Goal: Task Accomplishment & Management: Use online tool/utility

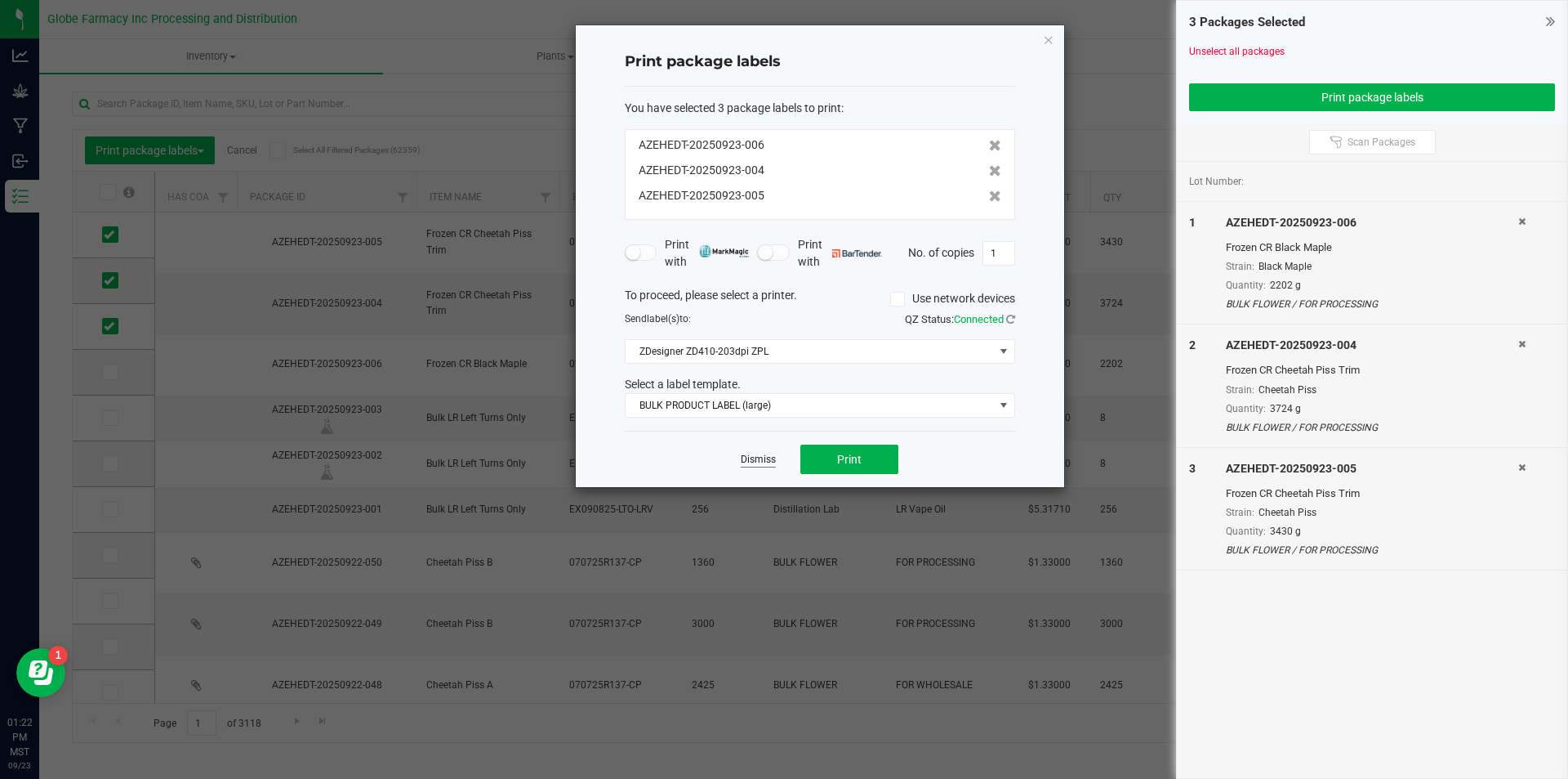
click at [758, 458] on link "Dismiss" at bounding box center [759, 459] width 35 height 14
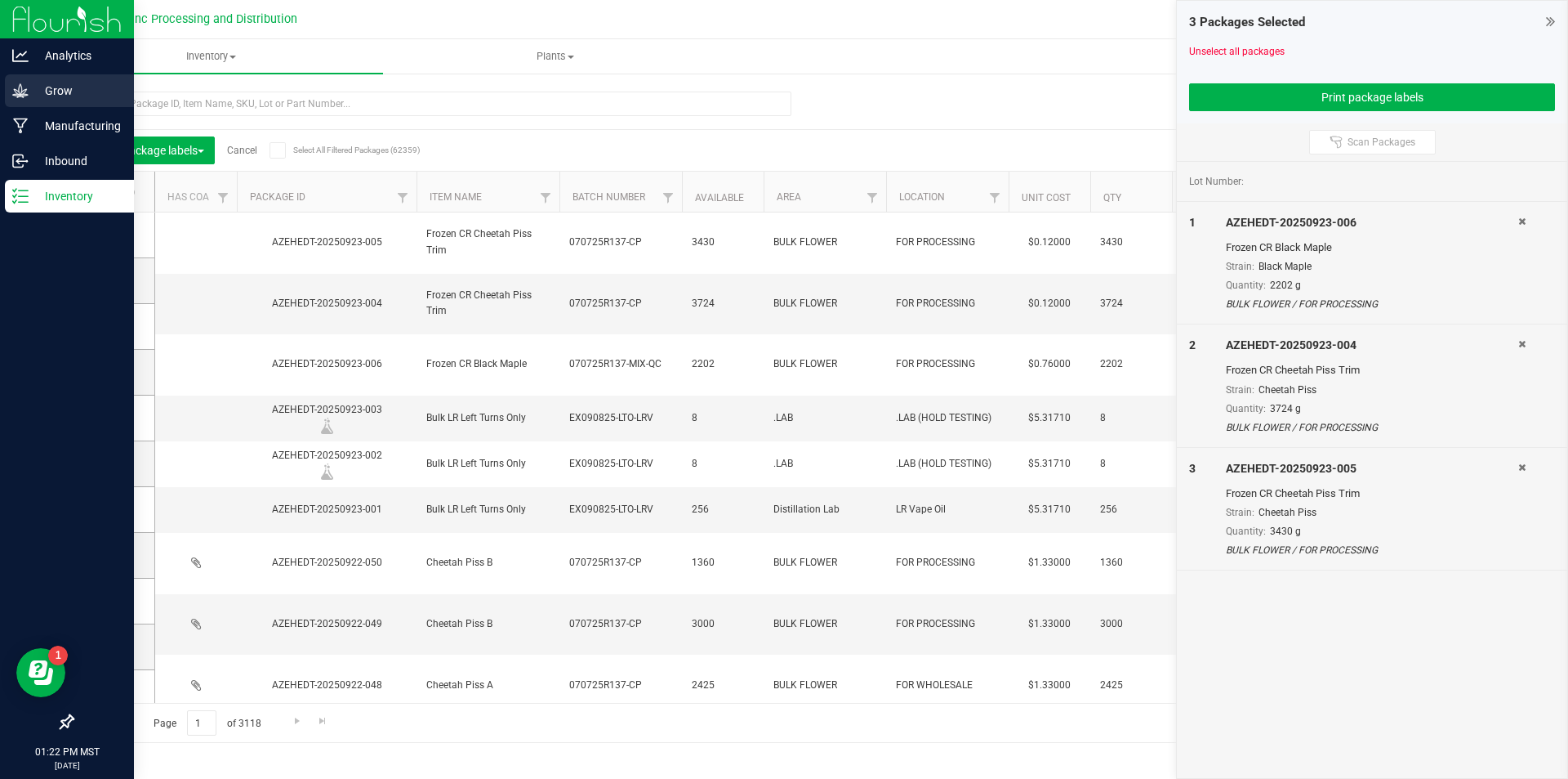
click at [17, 85] on icon at bounding box center [20, 91] width 16 height 16
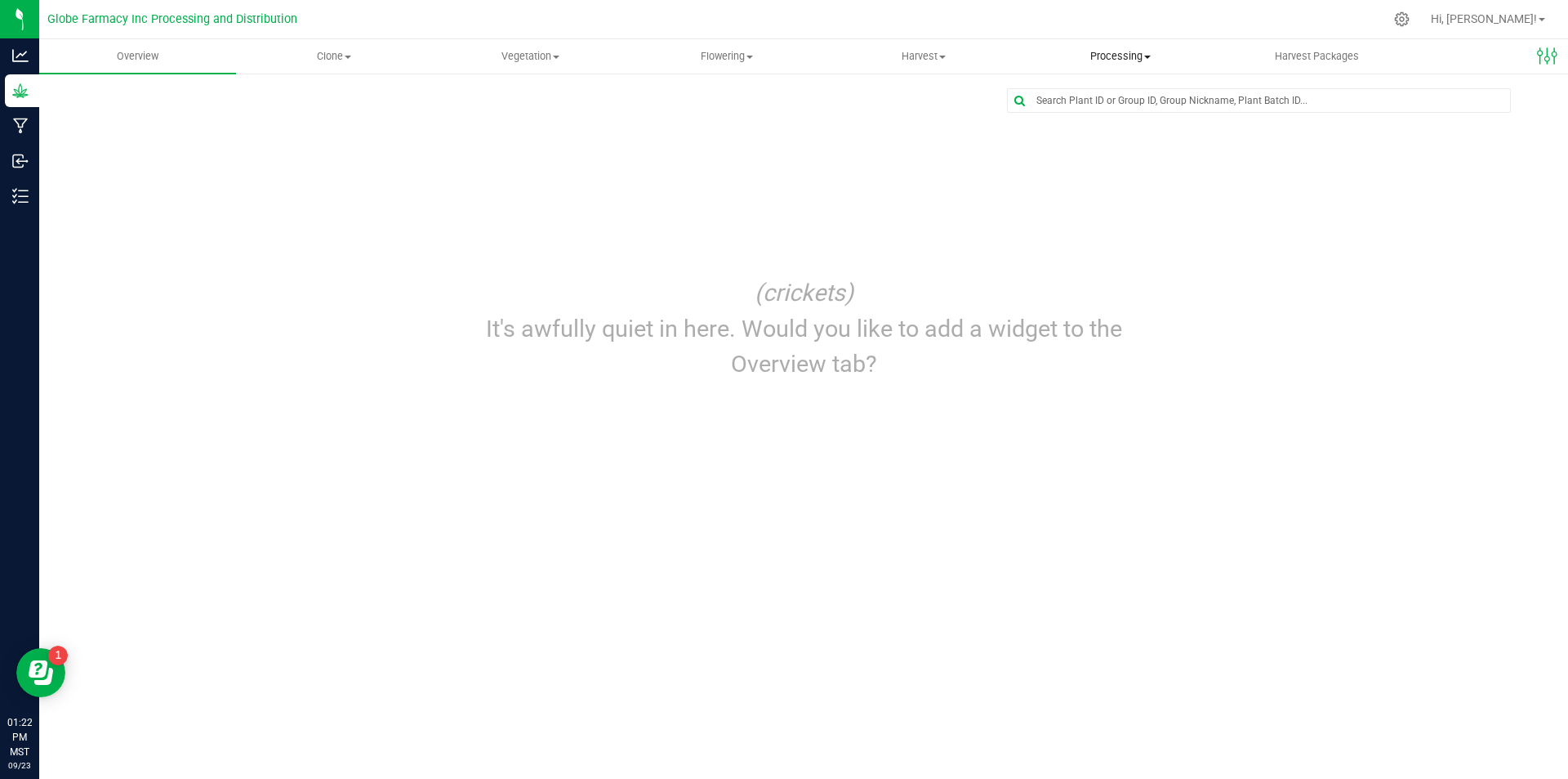
click at [1100, 65] on uib-tab-heading "Processing Create package Processing harvests Processing plants Completed harve…" at bounding box center [1120, 56] width 195 height 33
click at [1117, 120] on span "Processing harvests" at bounding box center [1097, 117] width 151 height 14
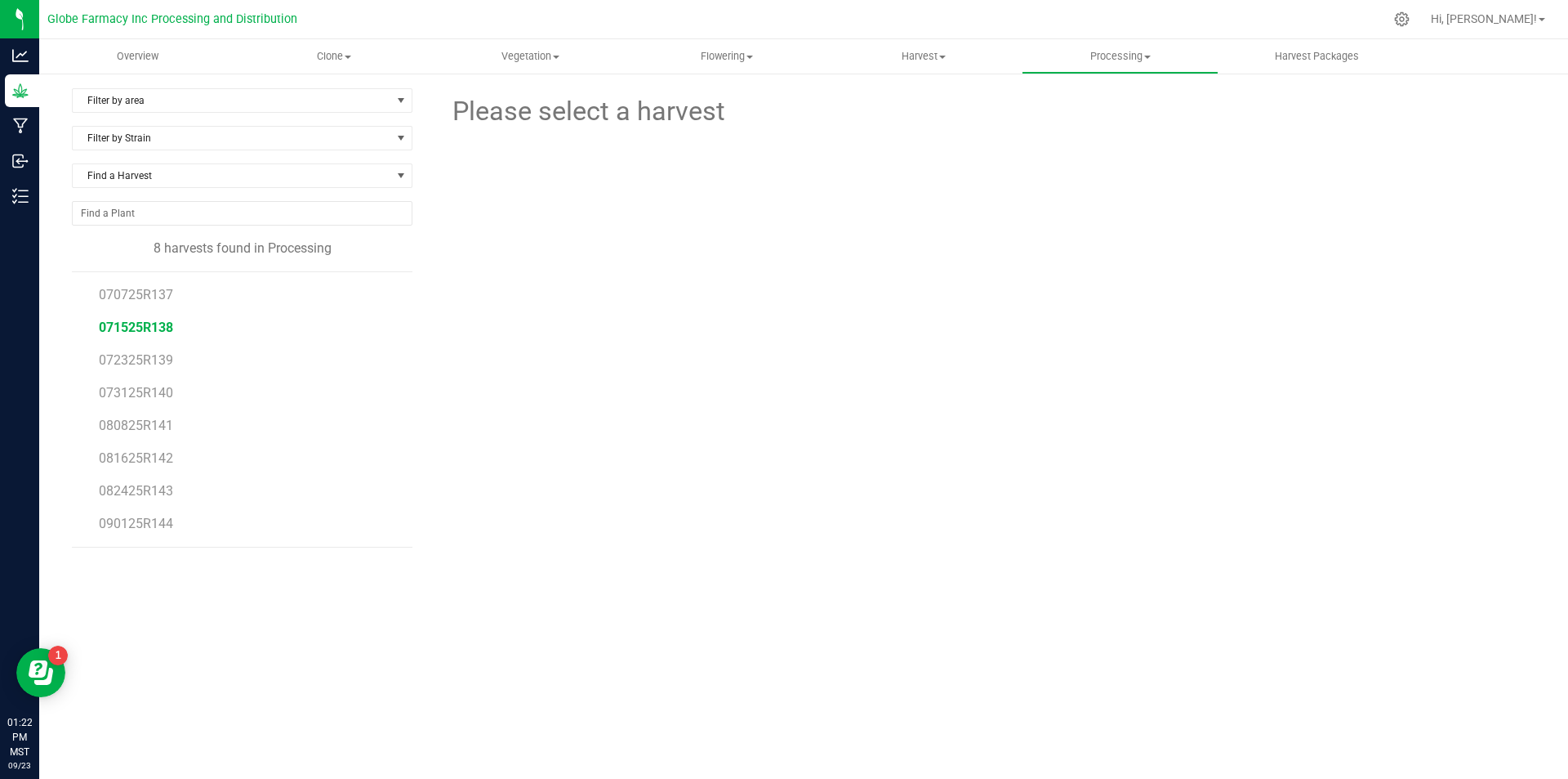
click at [165, 322] on span "071525R138" at bounding box center [136, 327] width 74 height 15
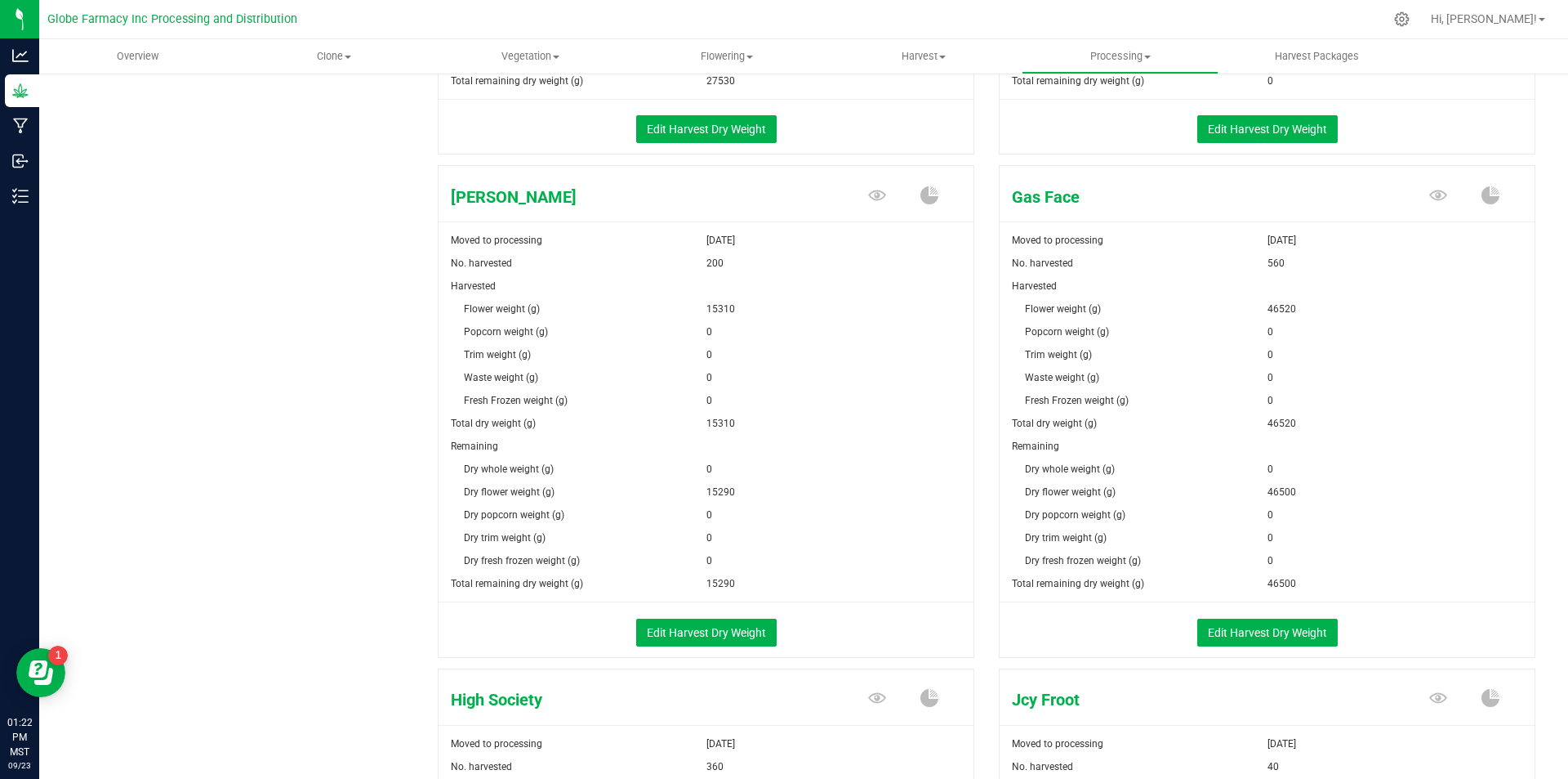
scroll to position [735, 0]
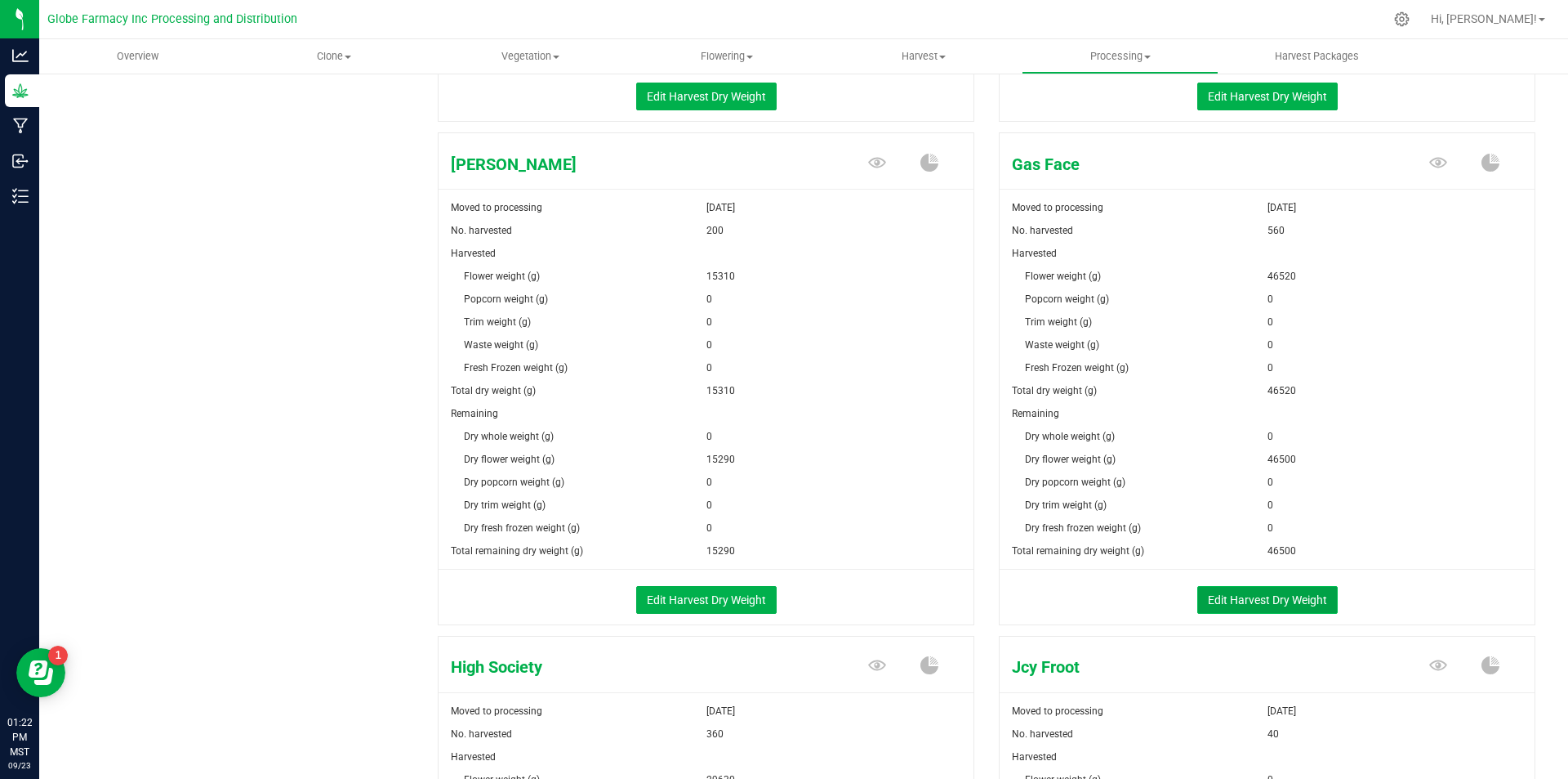
click at [1247, 594] on button "Edit Harvest Dry Weight" at bounding box center [1267, 600] width 141 height 28
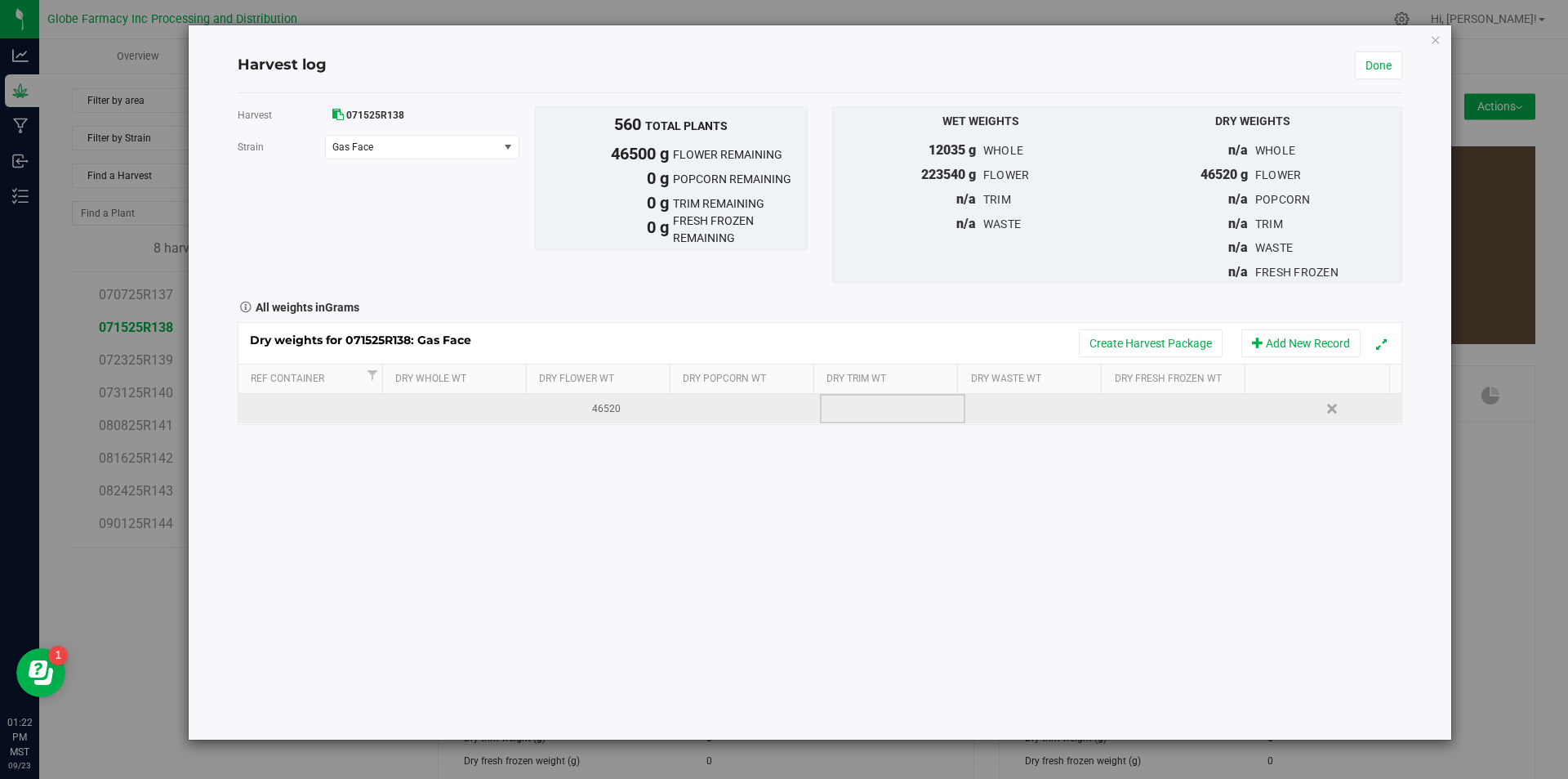
click at [859, 407] on td at bounding box center [893, 408] width 145 height 29
type input "3385"
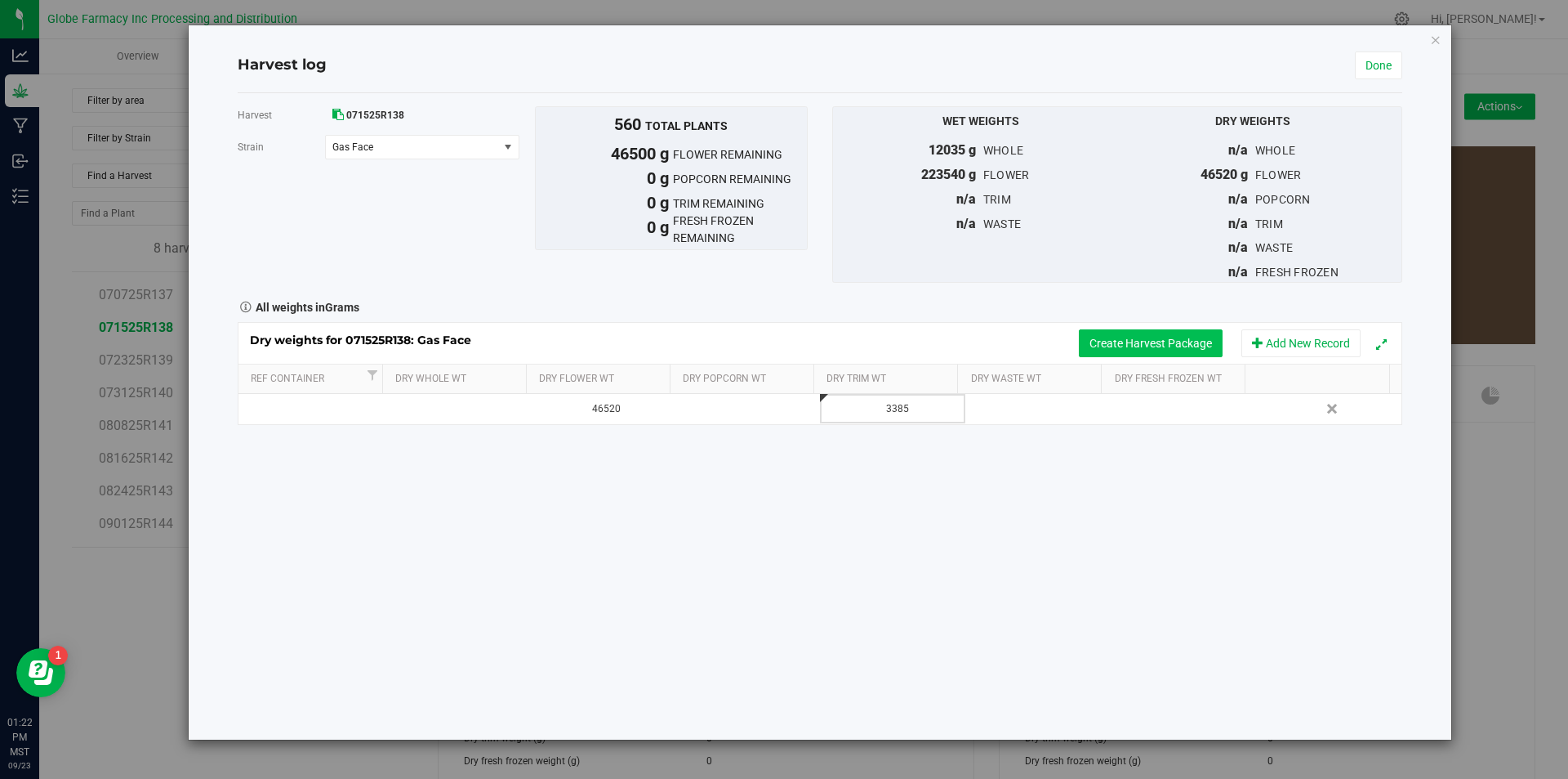
click at [1105, 345] on button "Create Harvest Package" at bounding box center [1151, 343] width 144 height 28
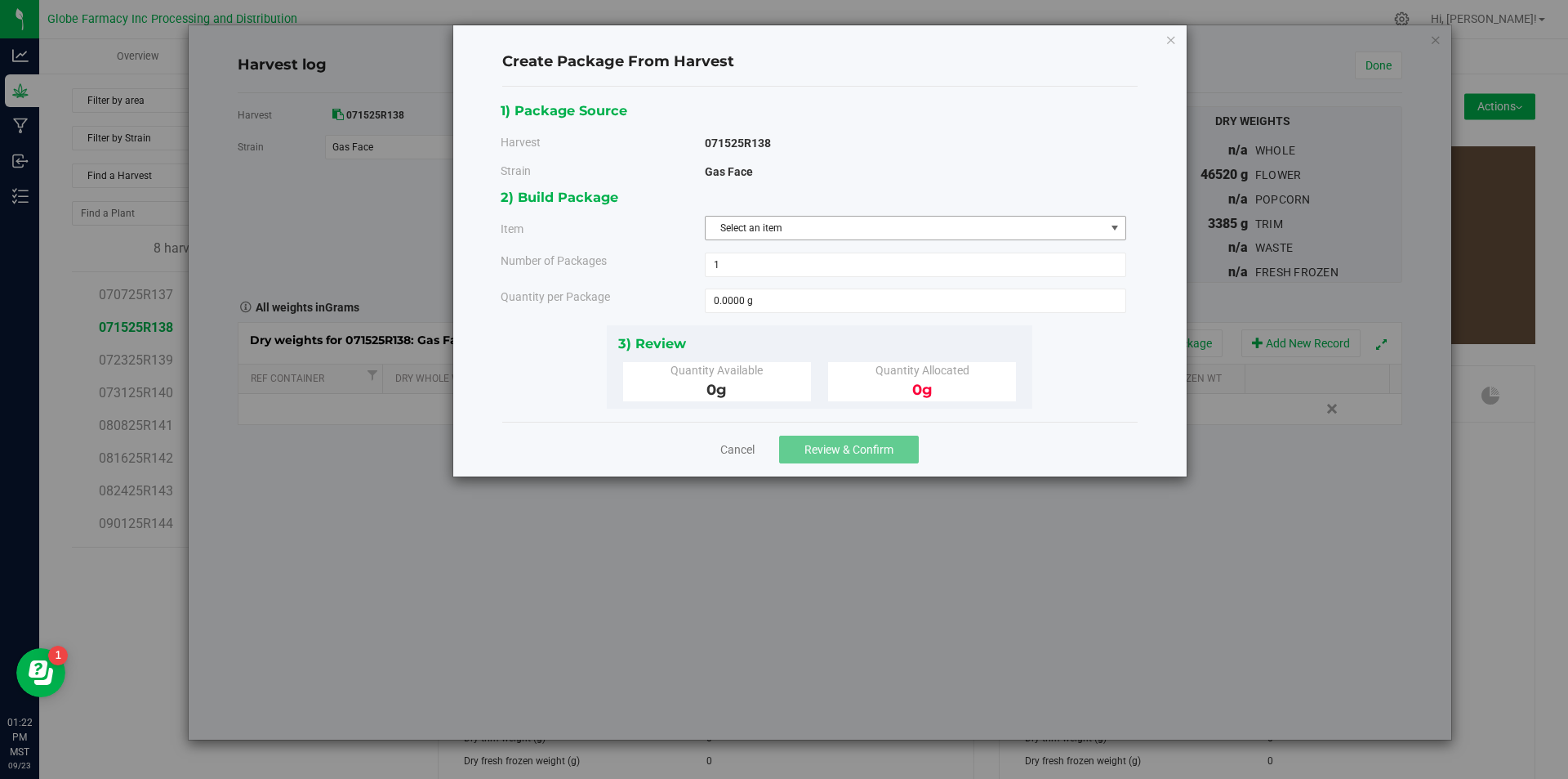
click at [814, 230] on span "Select an item" at bounding box center [906, 227] width 400 height 23
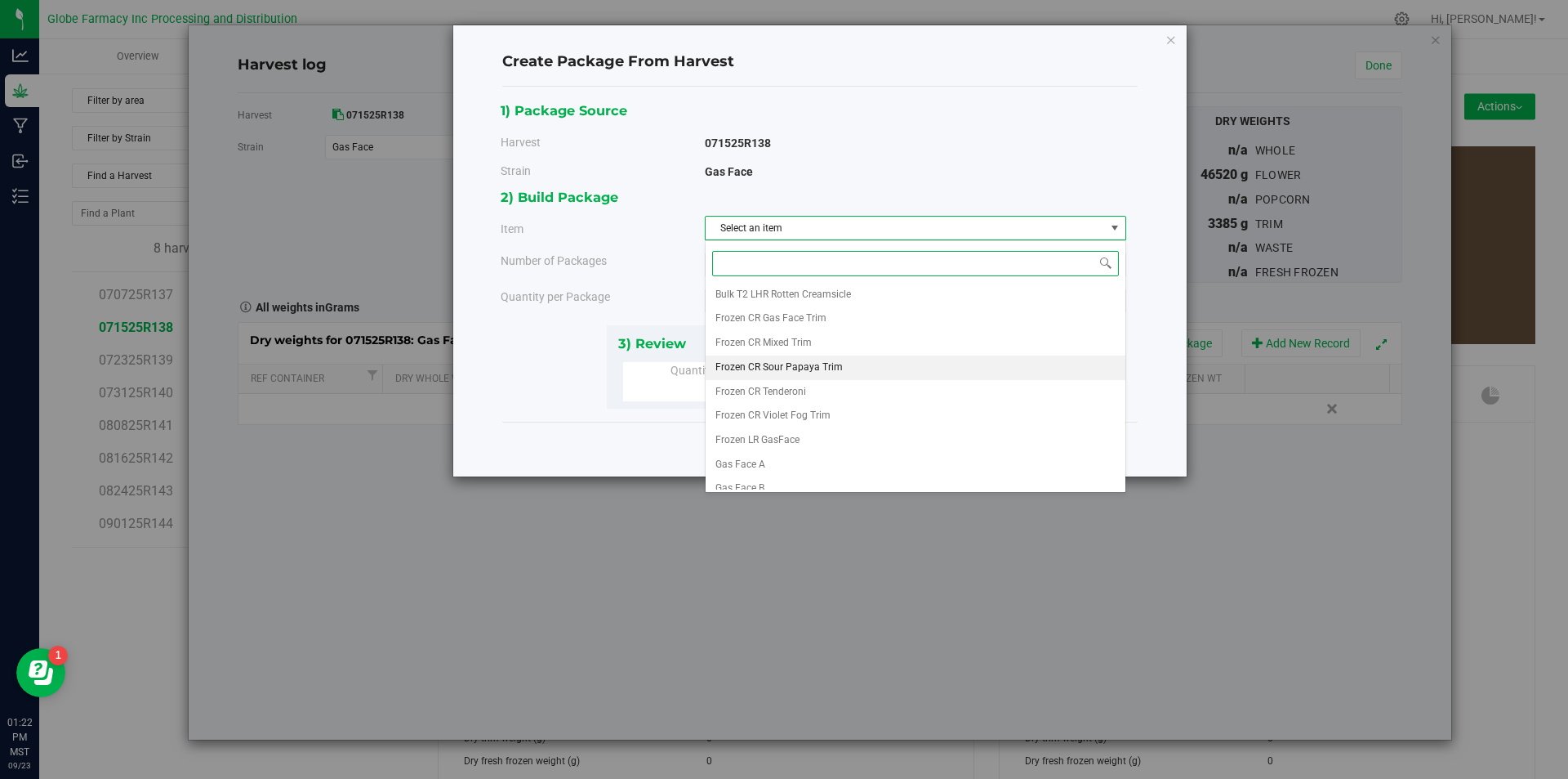
scroll to position [305, 0]
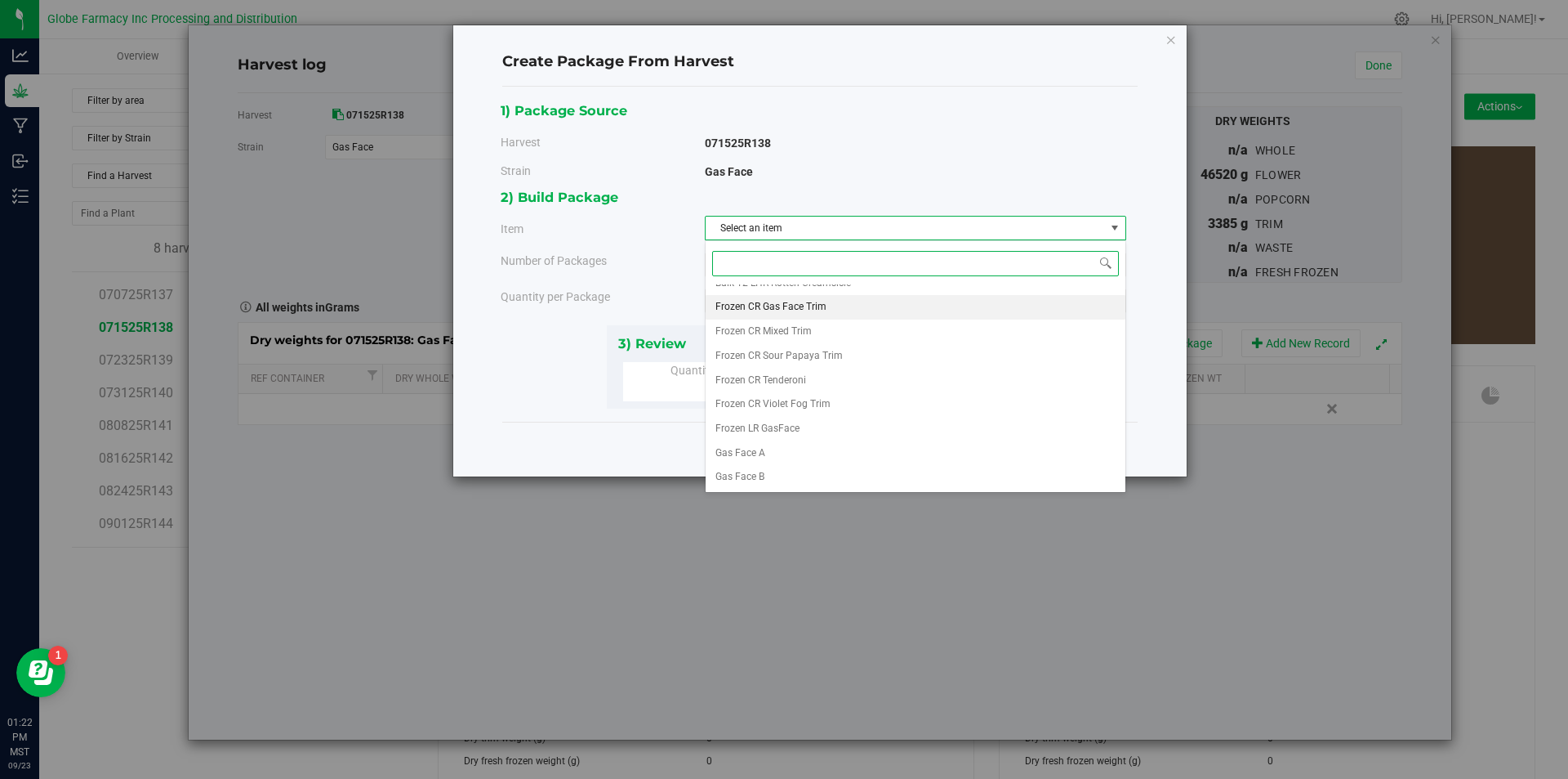
click at [789, 309] on span "Frozen CR Gas Face Trim" at bounding box center [771, 306] width 111 height 21
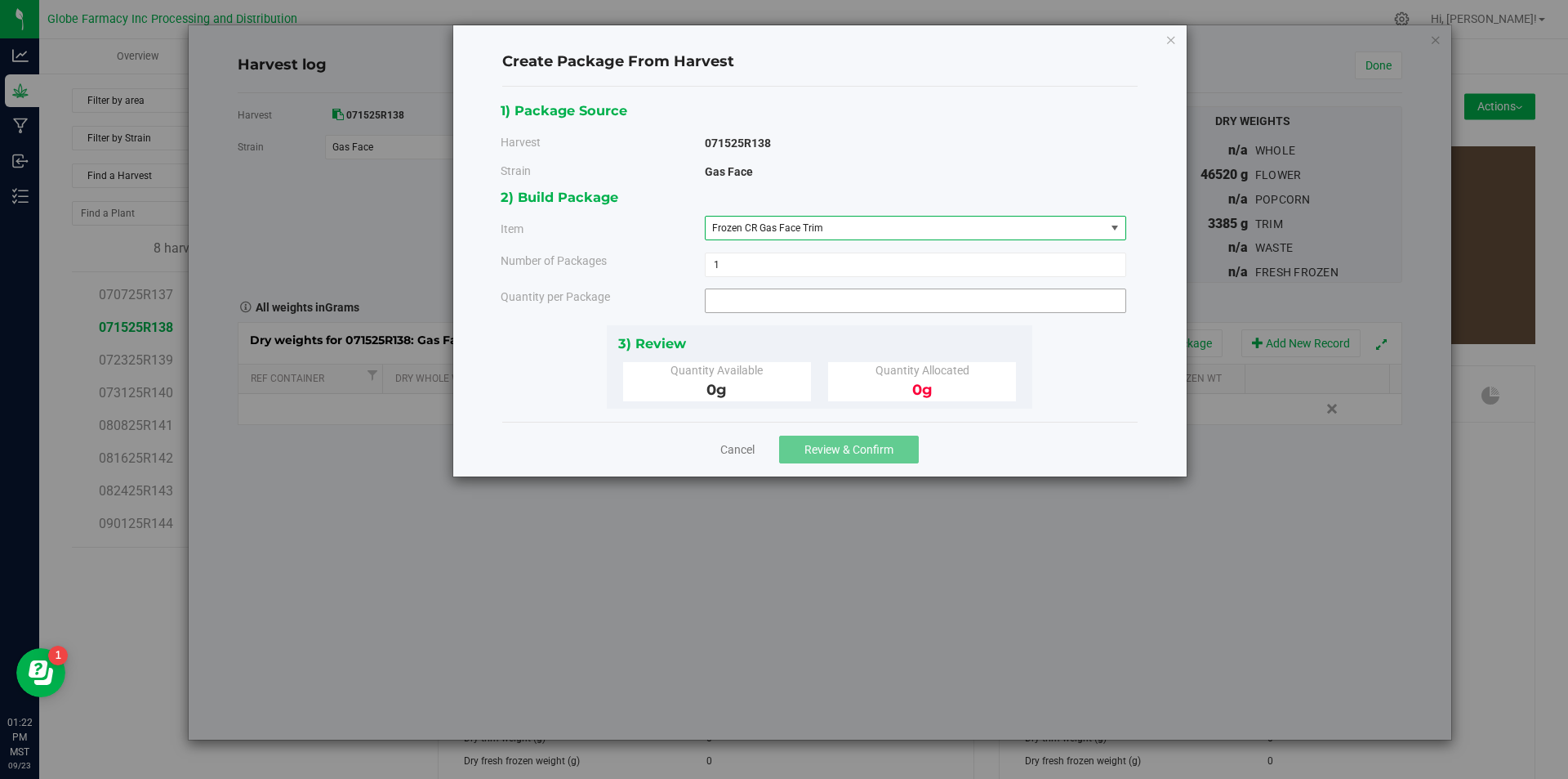
click at [789, 309] on span at bounding box center [916, 300] width 422 height 25
type input "3385"
type input "3385.0000 g"
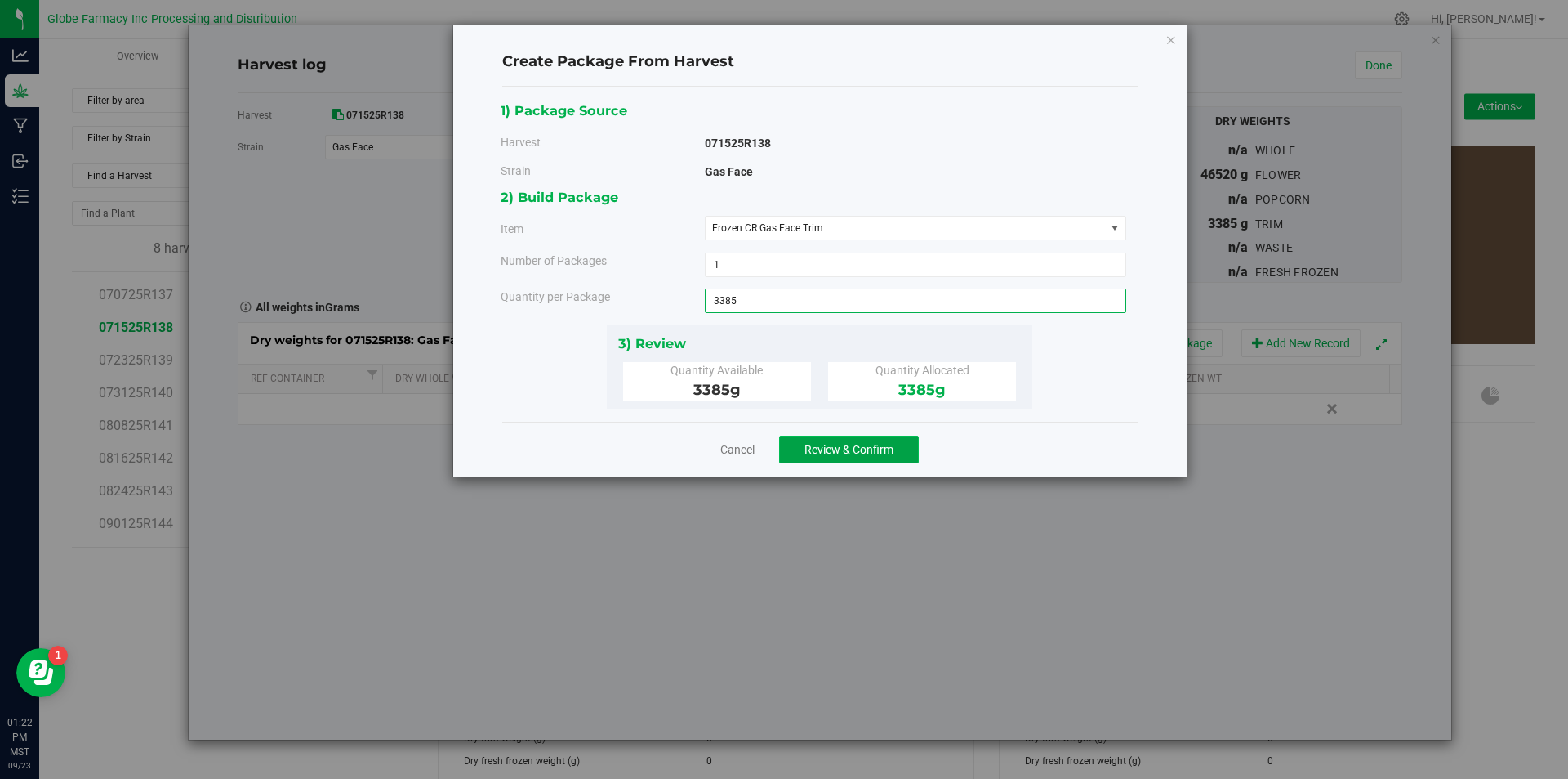
click at [814, 438] on button "Review & Confirm" at bounding box center [849, 449] width 140 height 28
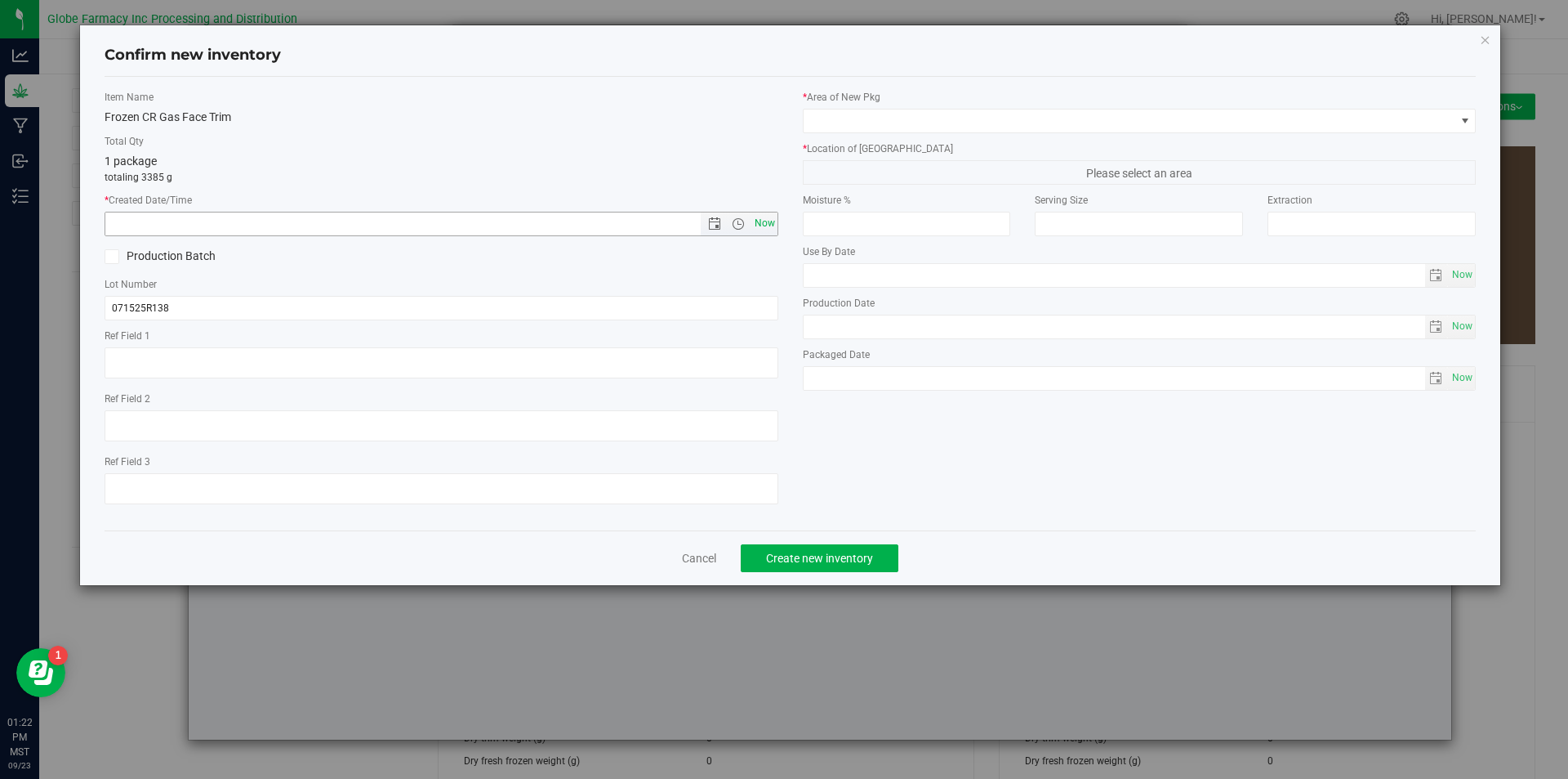
click at [766, 226] on span "Now" at bounding box center [764, 224] width 28 height 24
type input "[DATE] 1:23 PM"
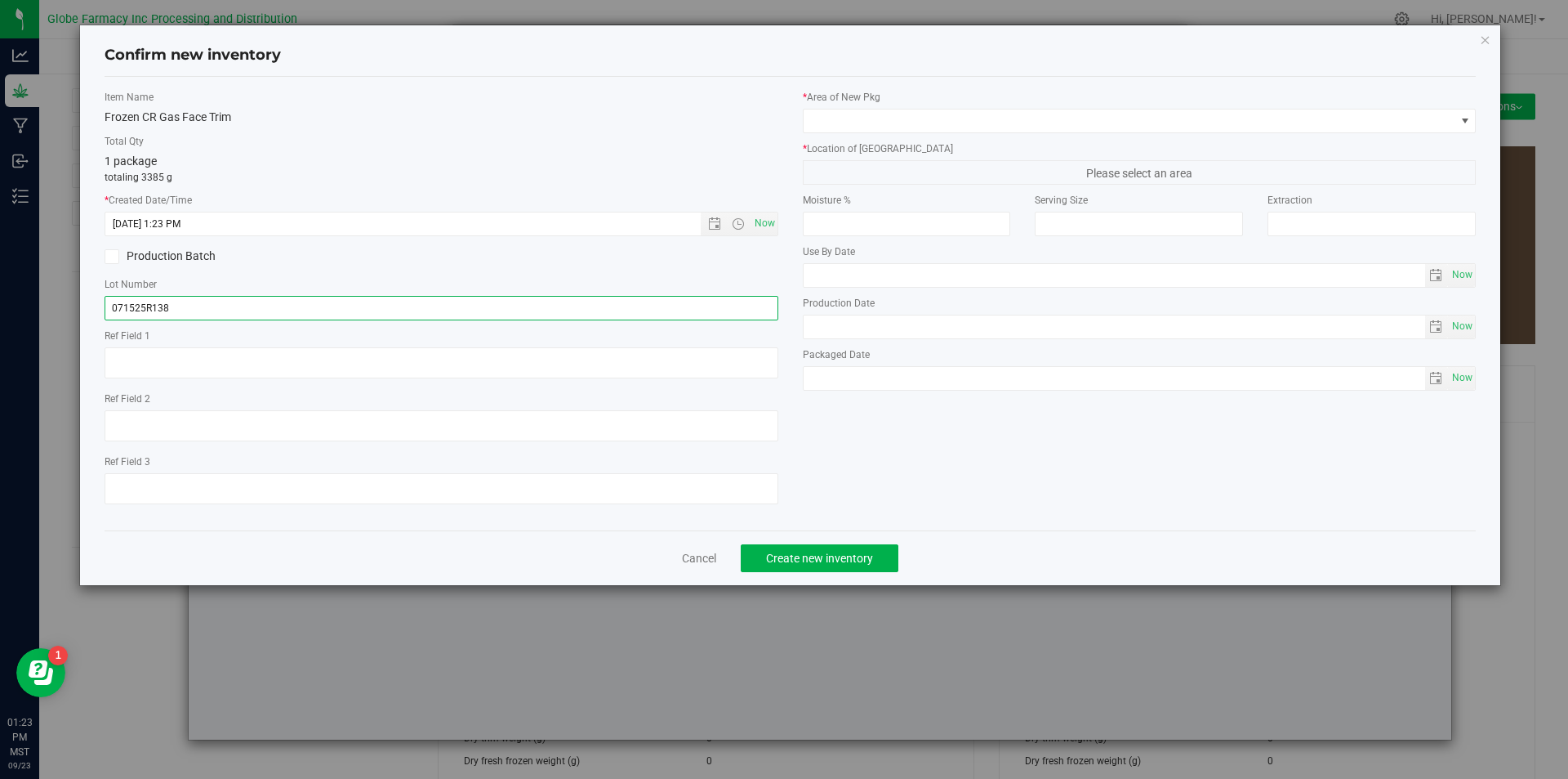
click at [209, 315] on input "071525R138" at bounding box center [442, 308] width 674 height 25
type input "071525R138-GF"
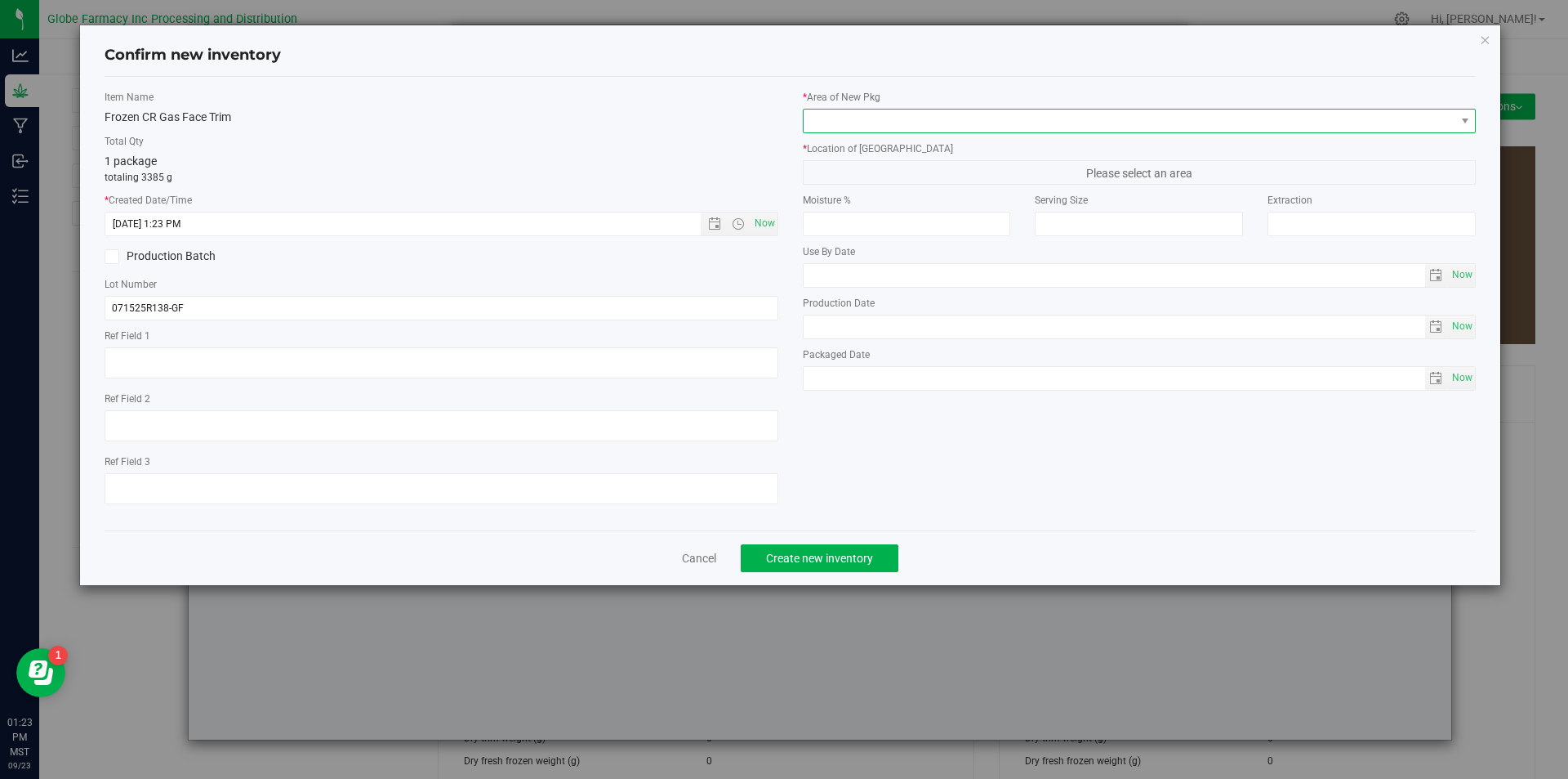
click at [878, 122] on span at bounding box center [1130, 120] width 652 height 23
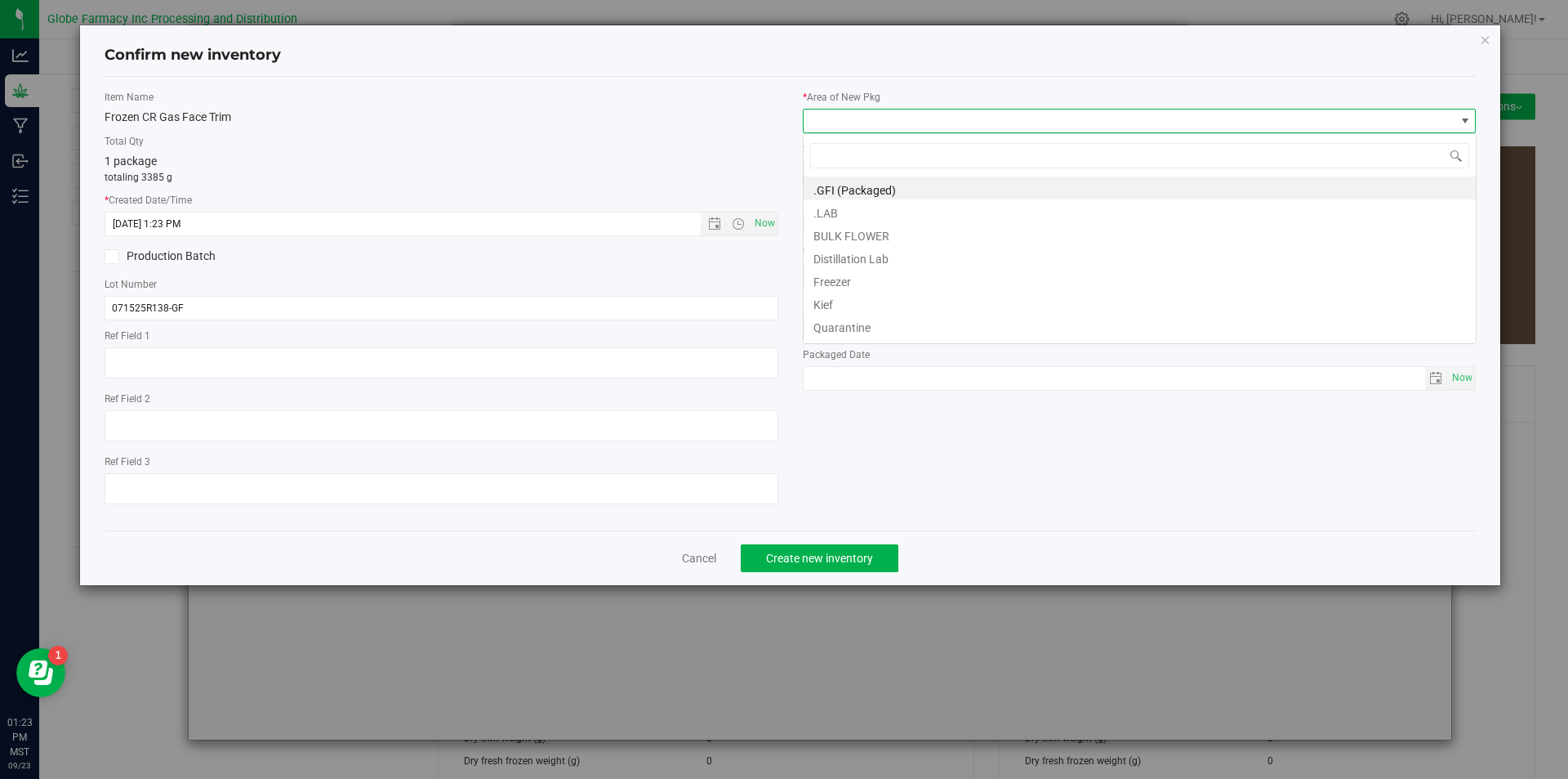
scroll to position [25, 674]
click at [868, 233] on li "BULK FLOWER" at bounding box center [1140, 234] width 672 height 23
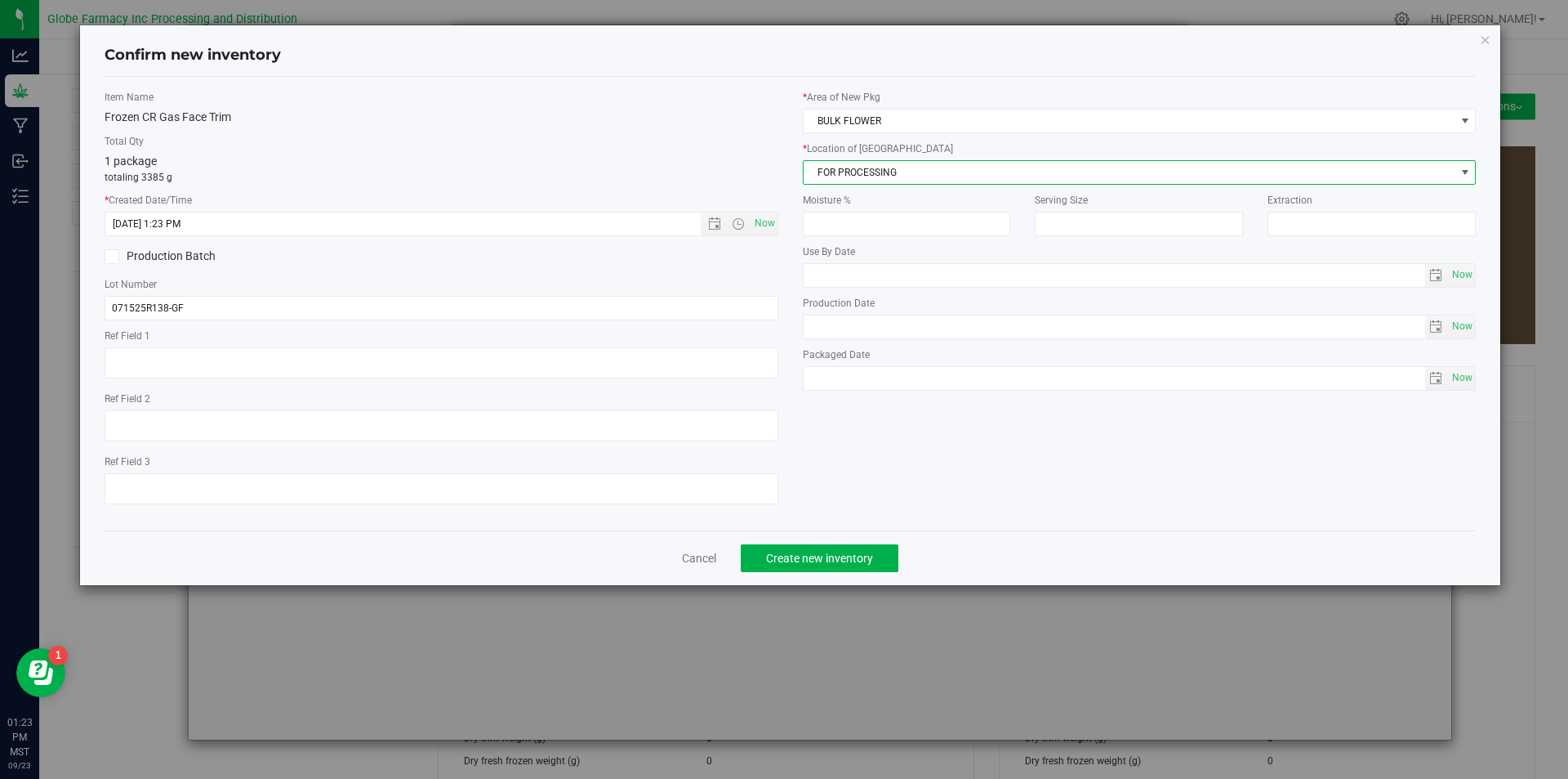
click at [876, 181] on span "FOR PROCESSING" at bounding box center [1130, 172] width 652 height 23
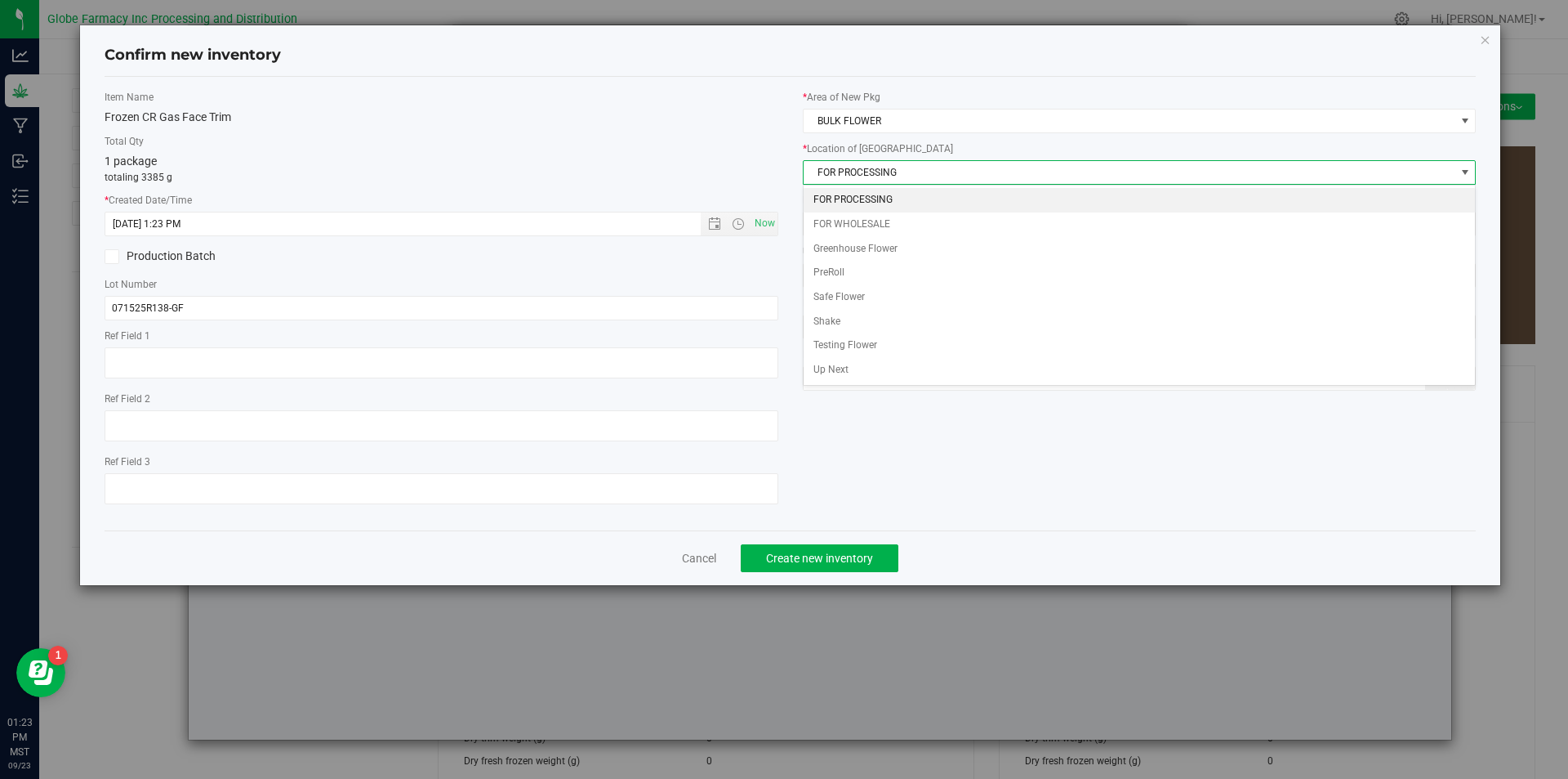
click at [871, 196] on li "FOR PROCESSING" at bounding box center [1140, 200] width 672 height 25
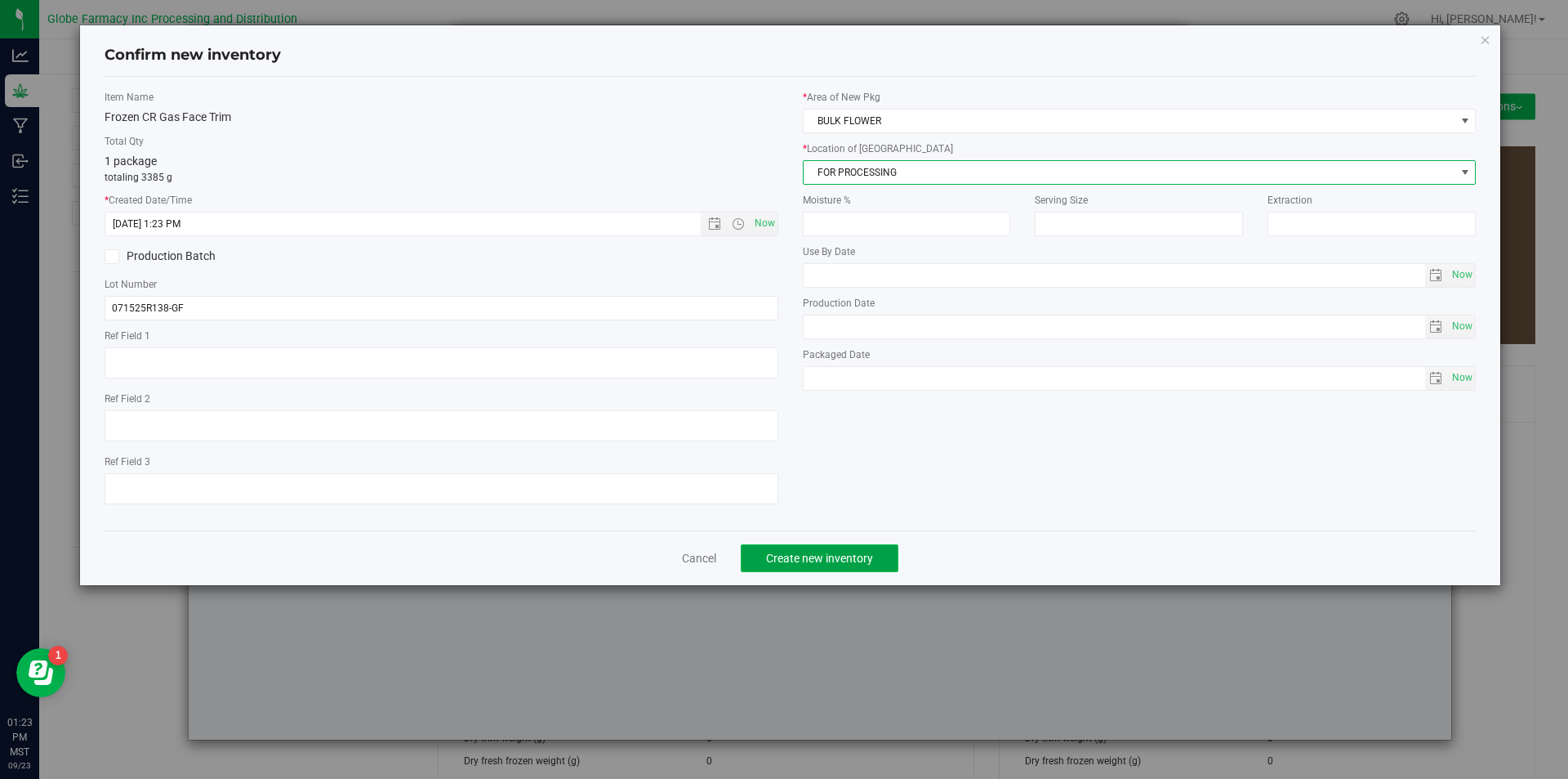
click at [839, 547] on button "Create new inventory" at bounding box center [820, 558] width 158 height 28
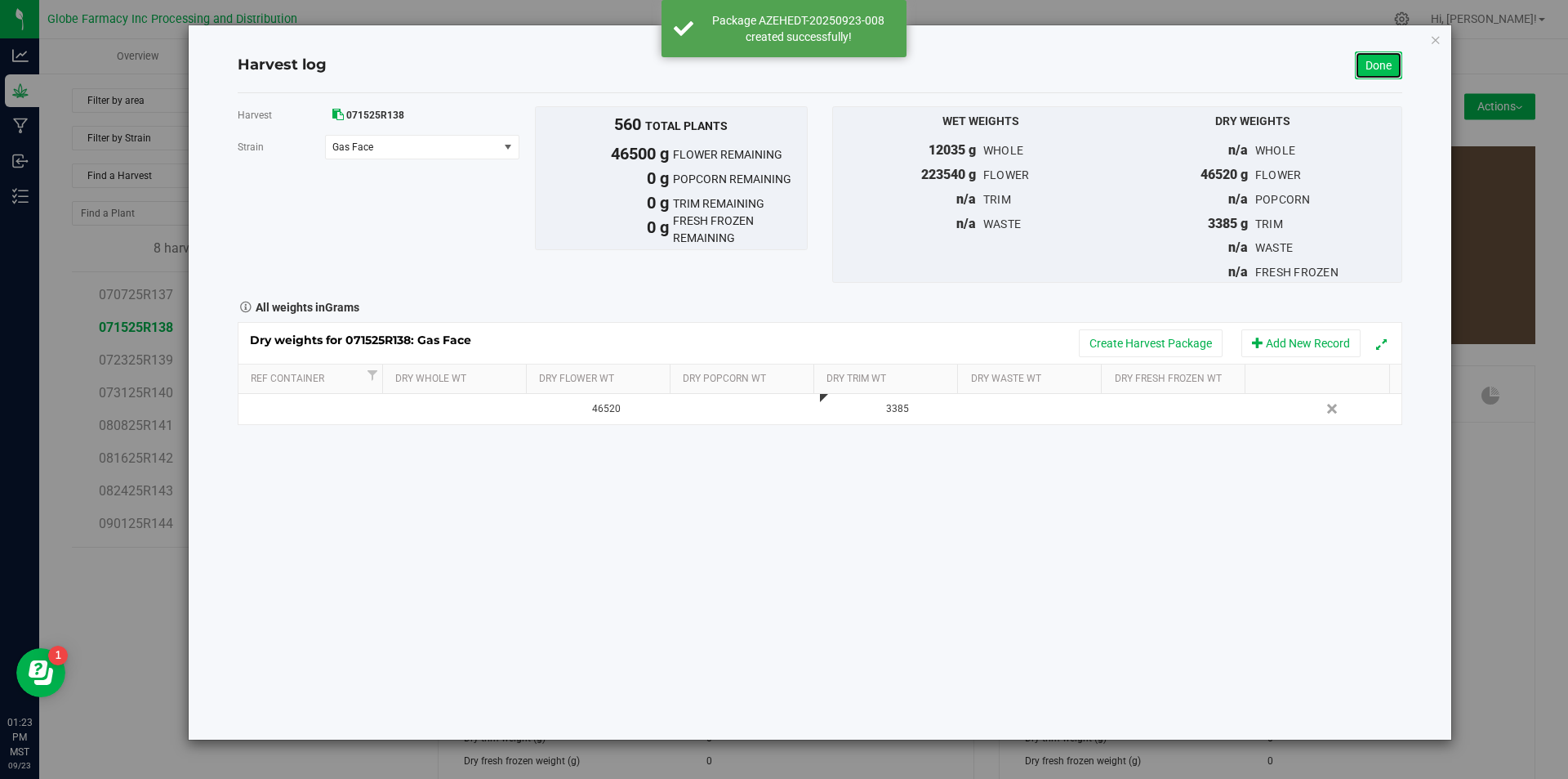
click at [1382, 62] on link "Done" at bounding box center [1379, 65] width 47 height 28
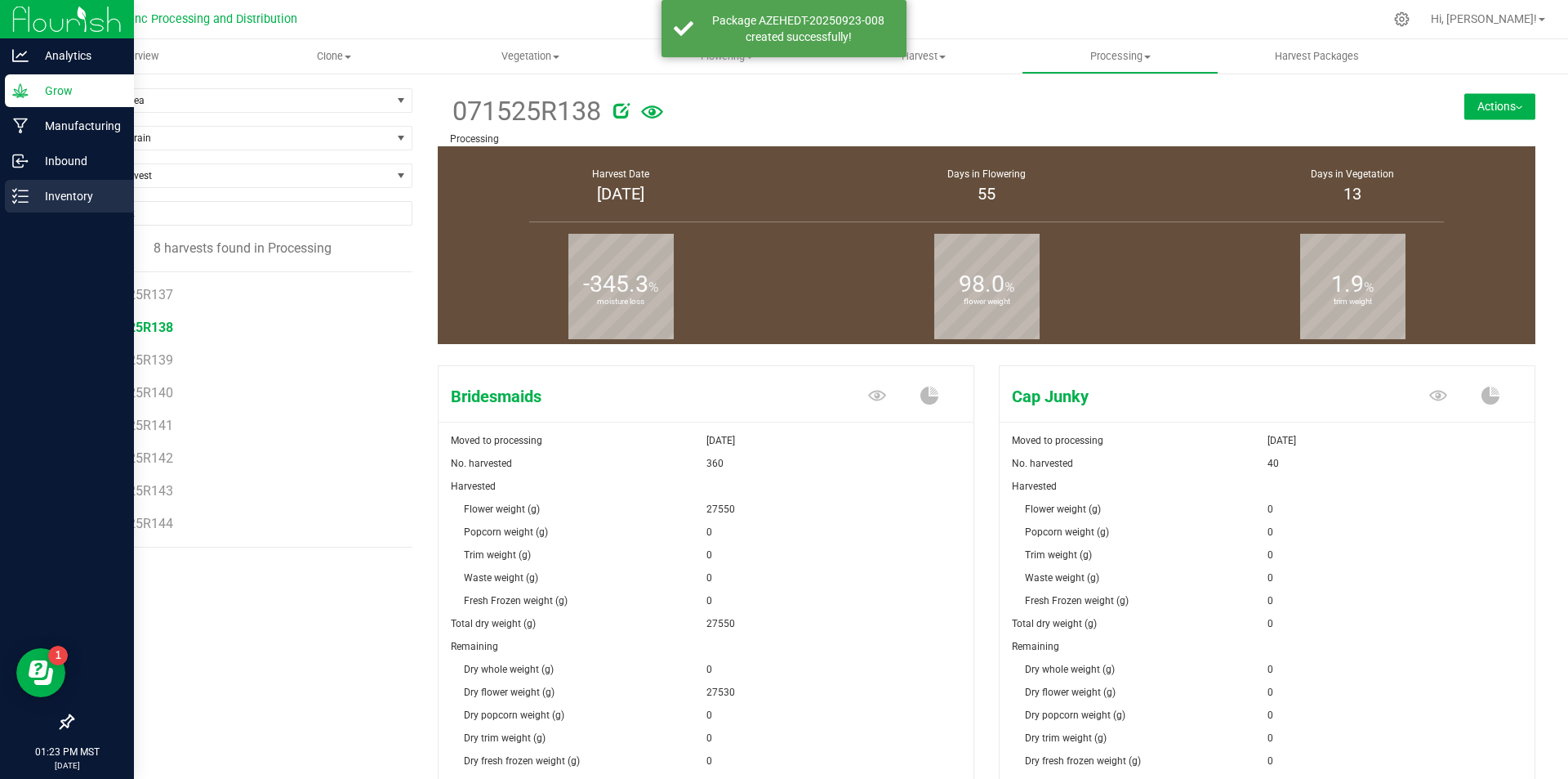
click at [19, 195] on icon at bounding box center [20, 196] width 16 height 16
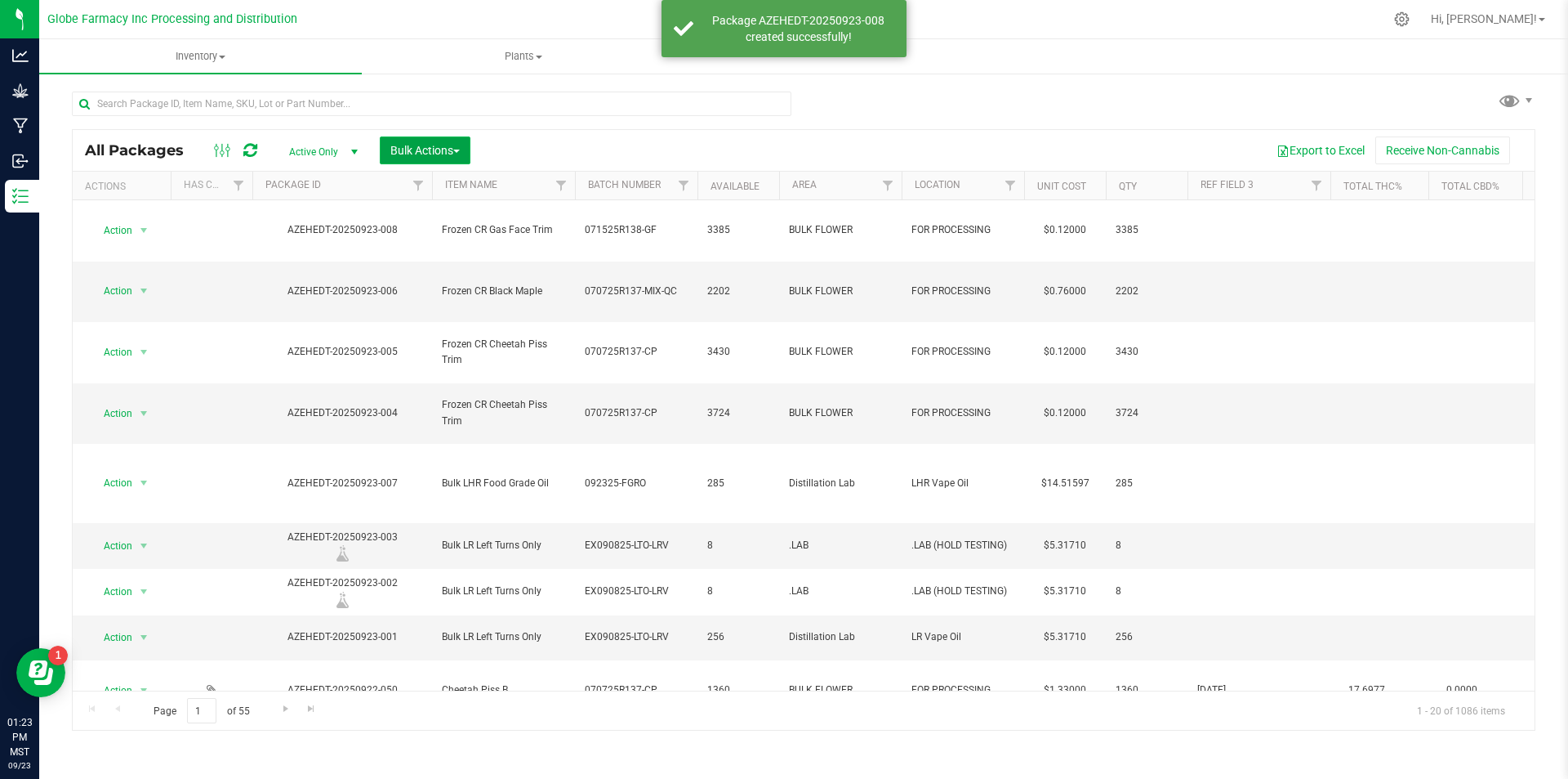
click at [428, 155] on span "Bulk Actions" at bounding box center [425, 150] width 69 height 13
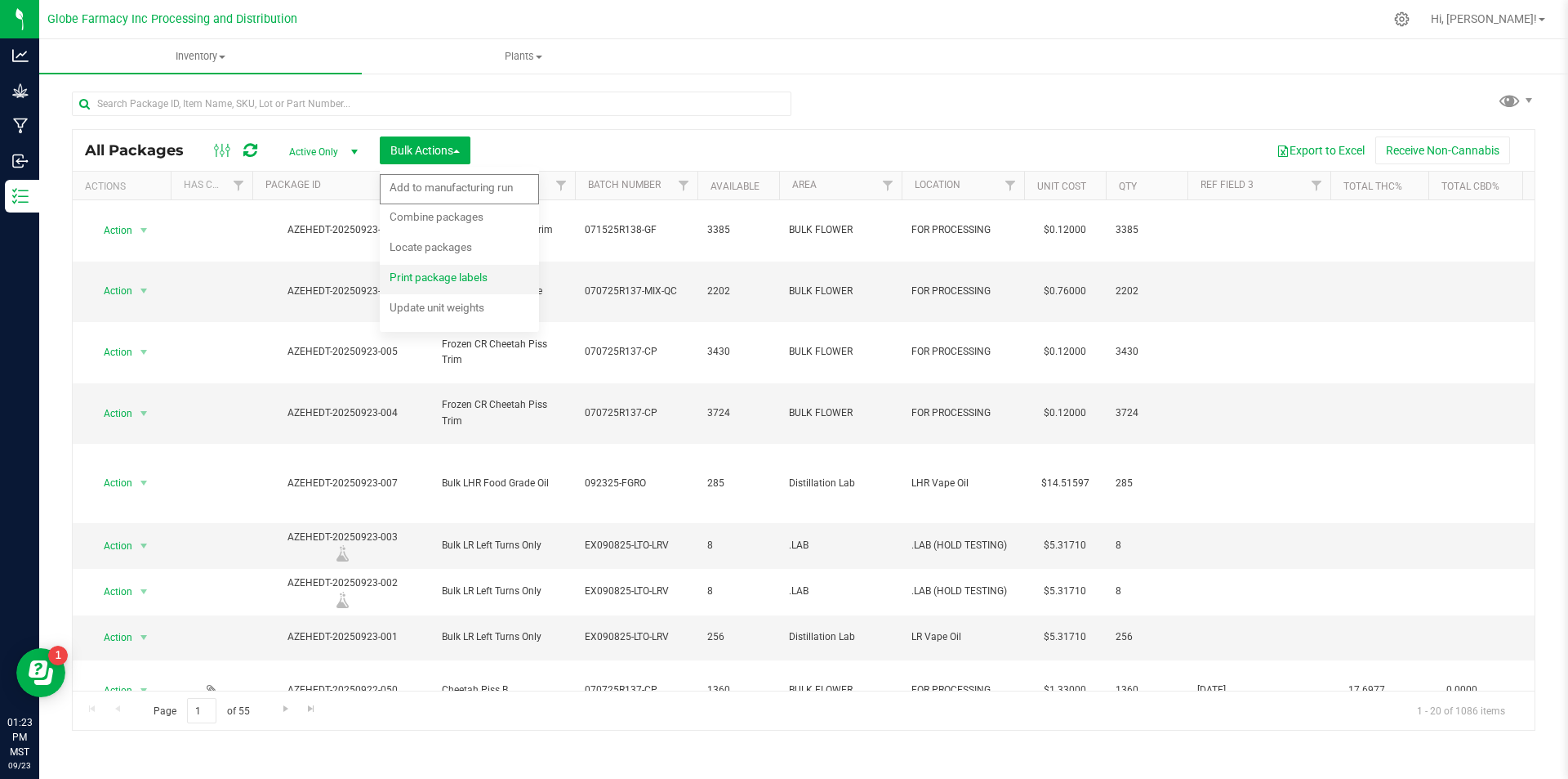
click at [429, 279] on span "Print package labels" at bounding box center [439, 277] width 98 height 13
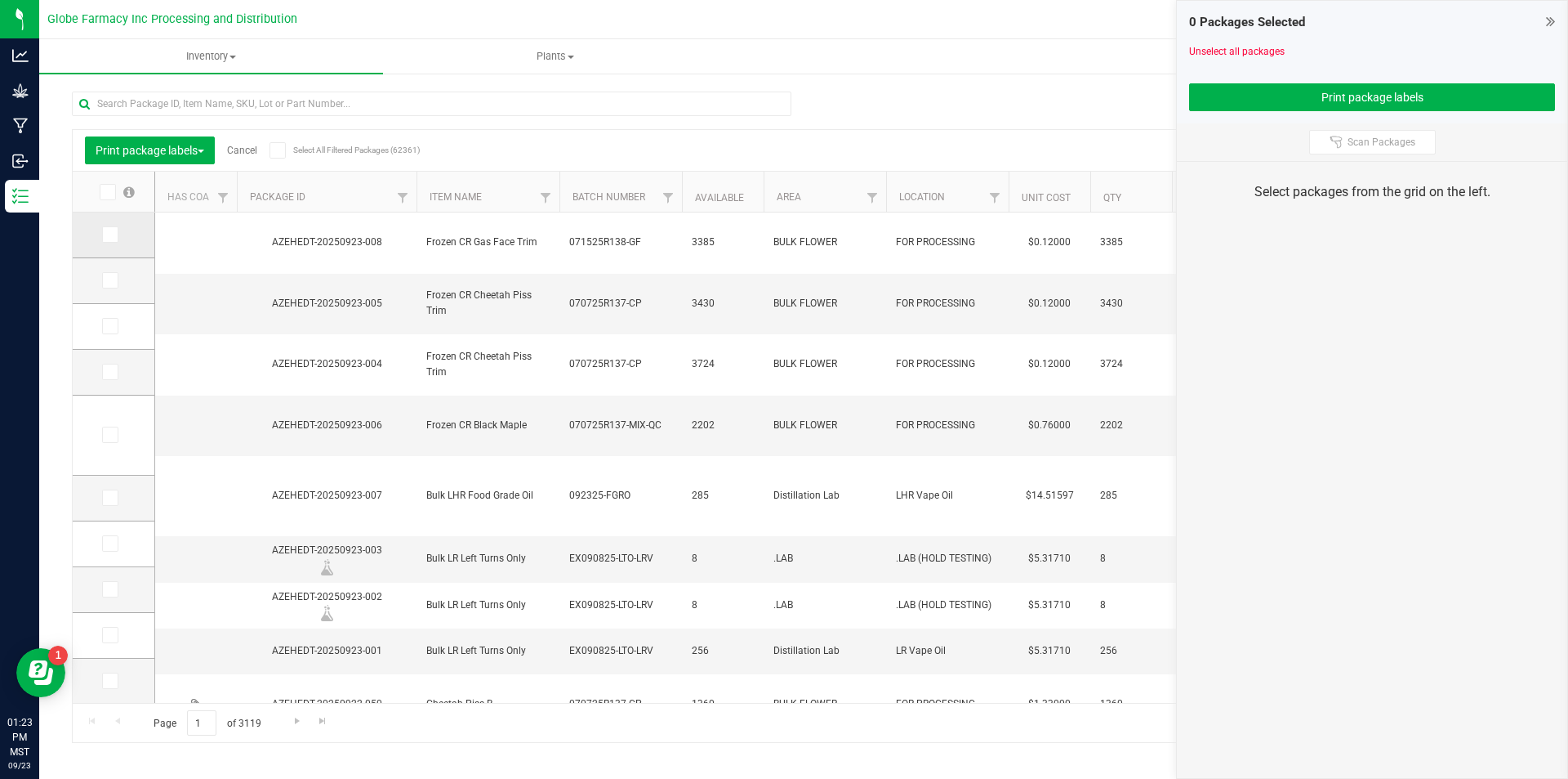
click at [108, 235] on icon at bounding box center [109, 235] width 11 height 0
click at [0, 0] on input "checkbox" at bounding box center [0, 0] width 0 height 0
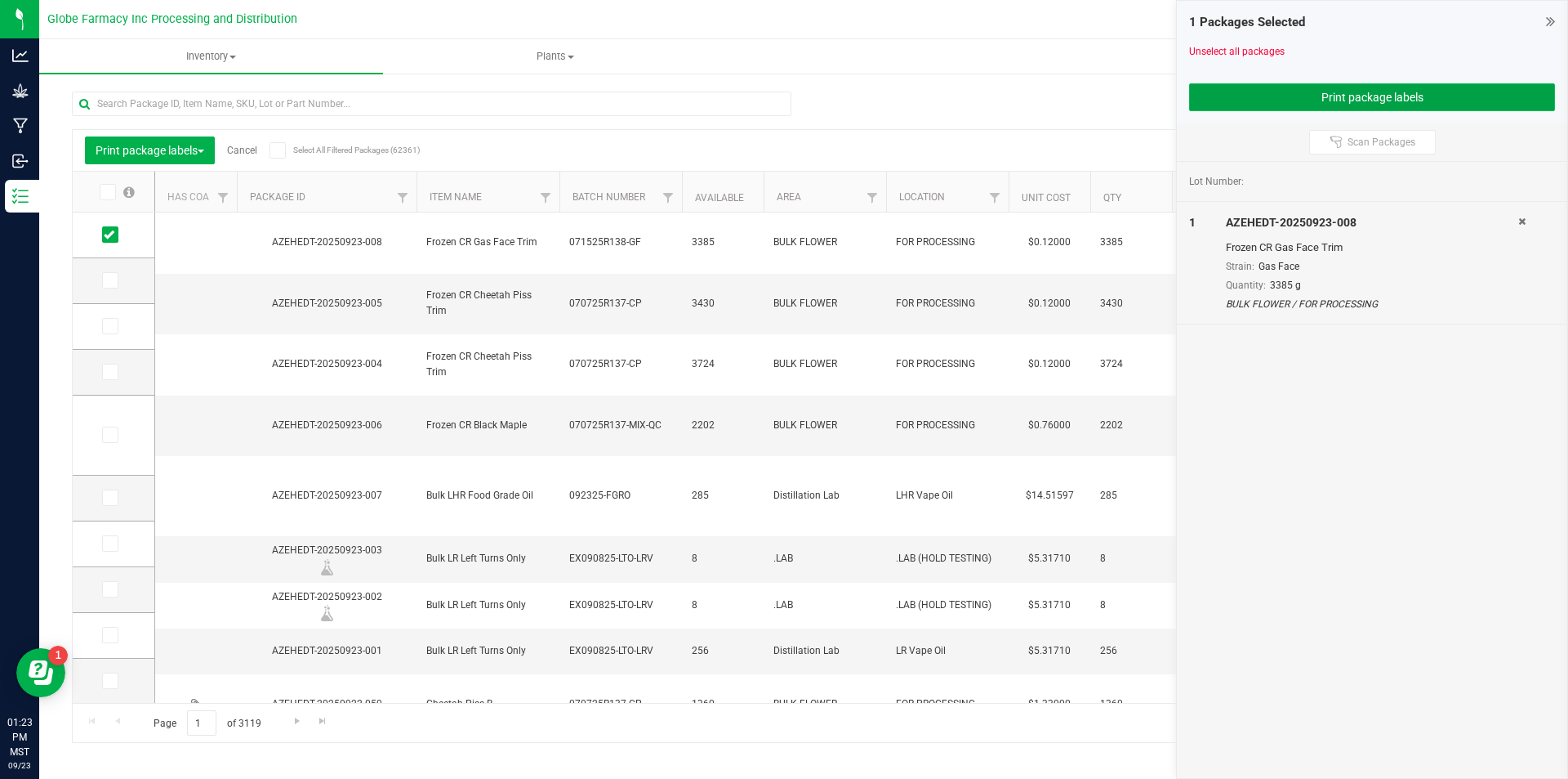
click at [1222, 109] on button "Print package labels" at bounding box center [1372, 97] width 366 height 28
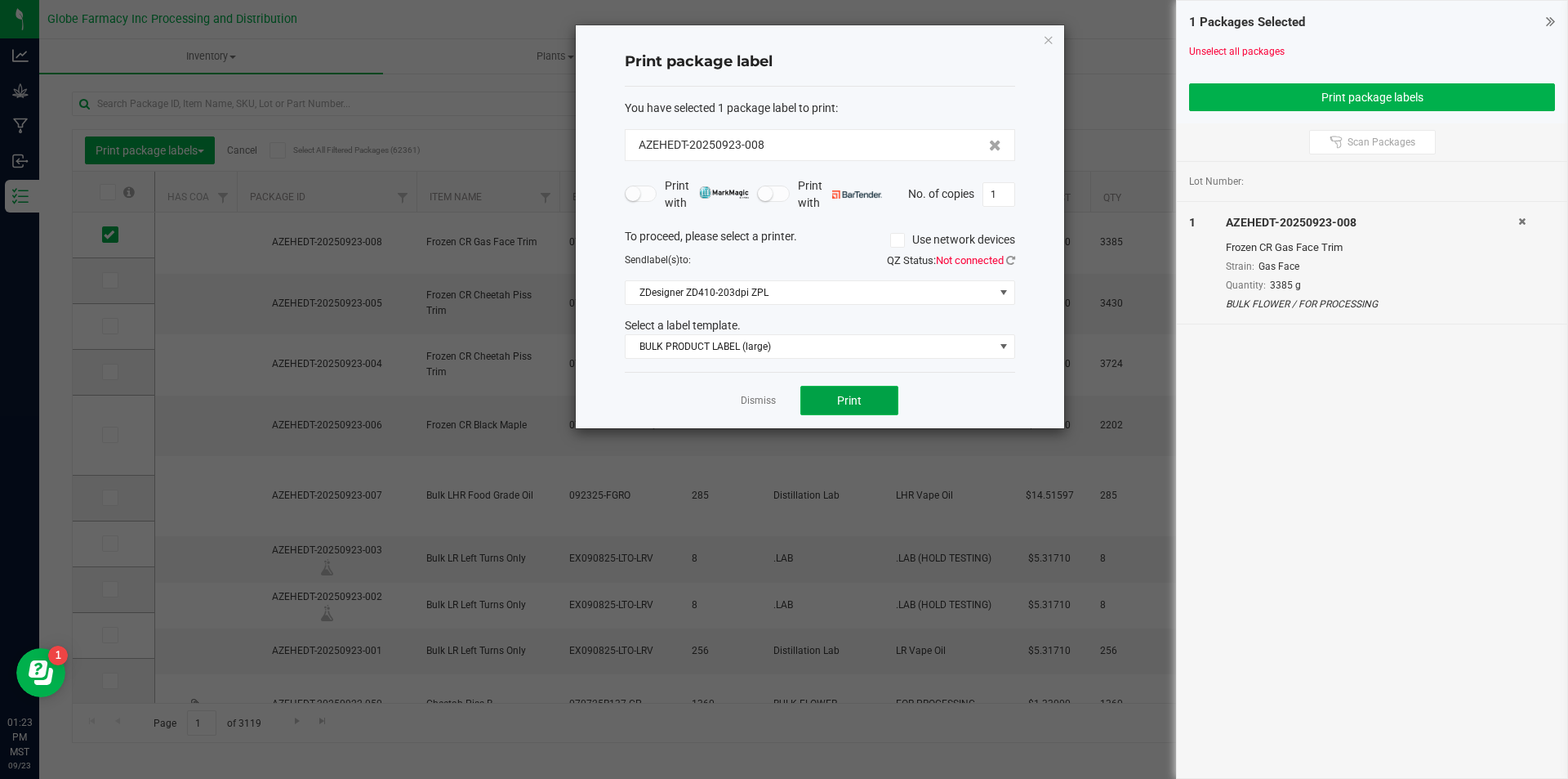
click at [822, 394] on button "Print" at bounding box center [849, 400] width 98 height 29
